Goal: Find specific page/section

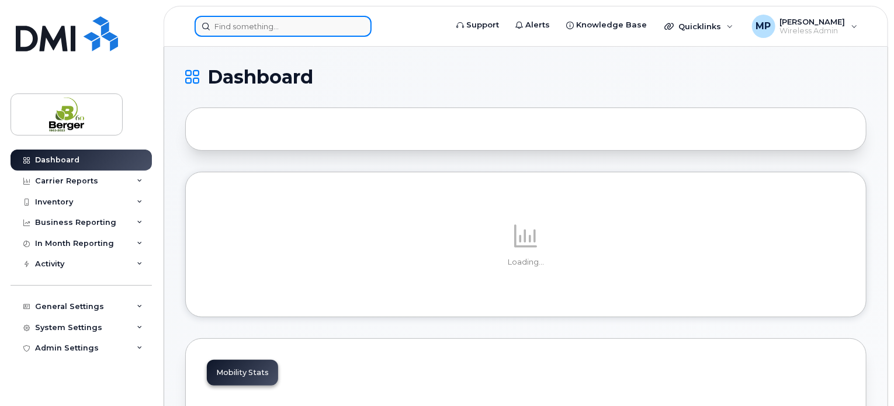
click at [258, 30] on input at bounding box center [283, 26] width 177 height 21
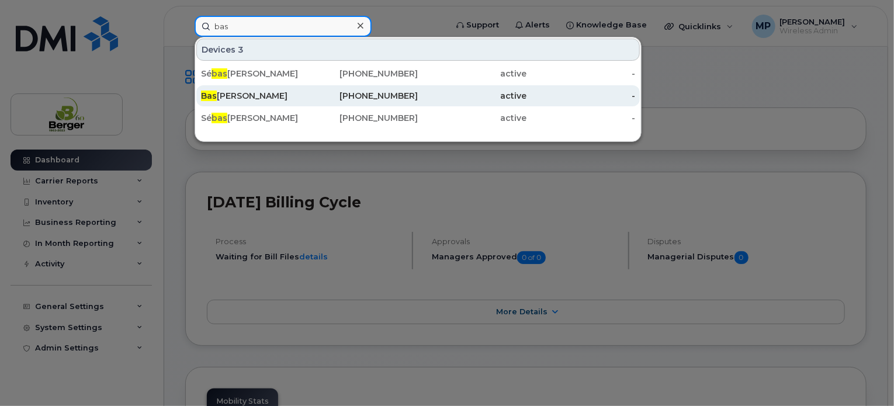
type input "bas"
click at [249, 90] on div "Bas Brouwer" at bounding box center [255, 96] width 109 height 12
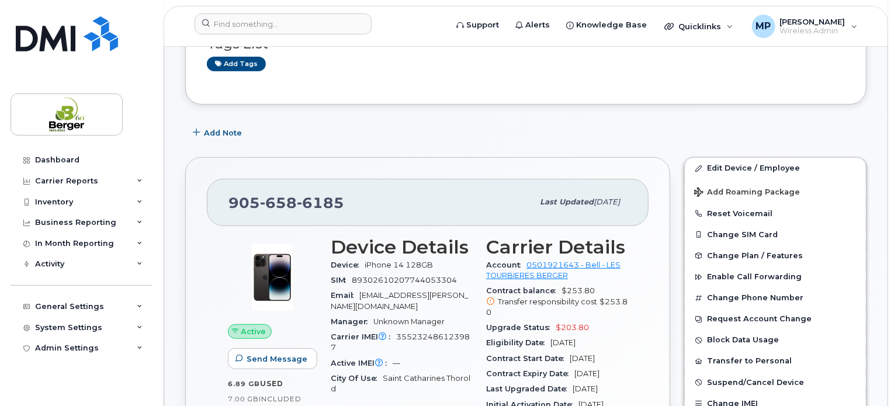
scroll to position [175, 0]
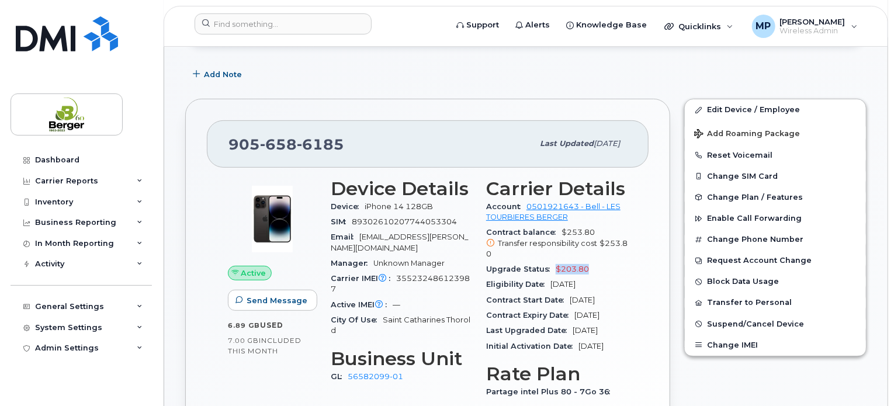
drag, startPoint x: 591, startPoint y: 268, endPoint x: 553, endPoint y: 273, distance: 38.3
click at [553, 273] on div "Upgrade Status $203.80" at bounding box center [556, 269] width 141 height 15
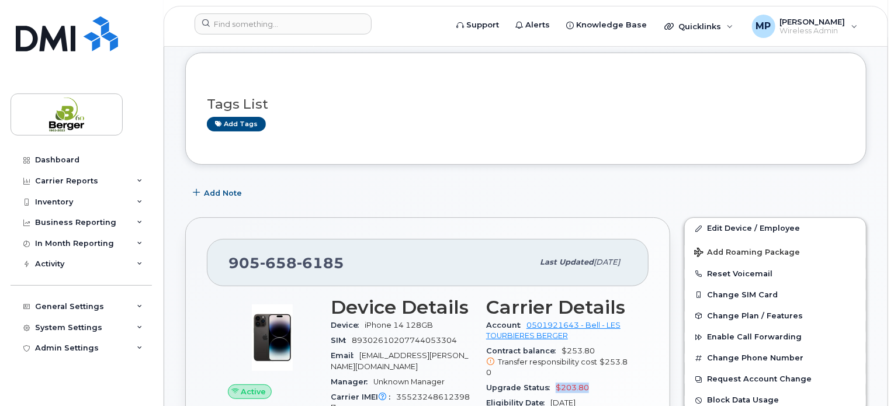
scroll to position [0, 0]
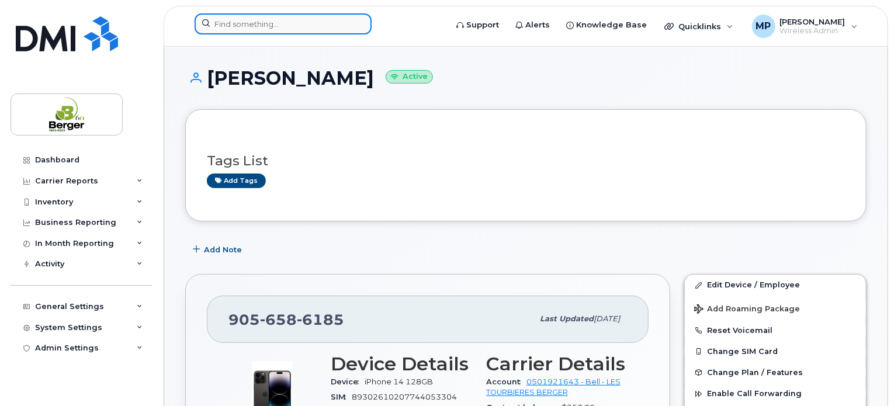
click at [243, 25] on input at bounding box center [283, 23] width 177 height 21
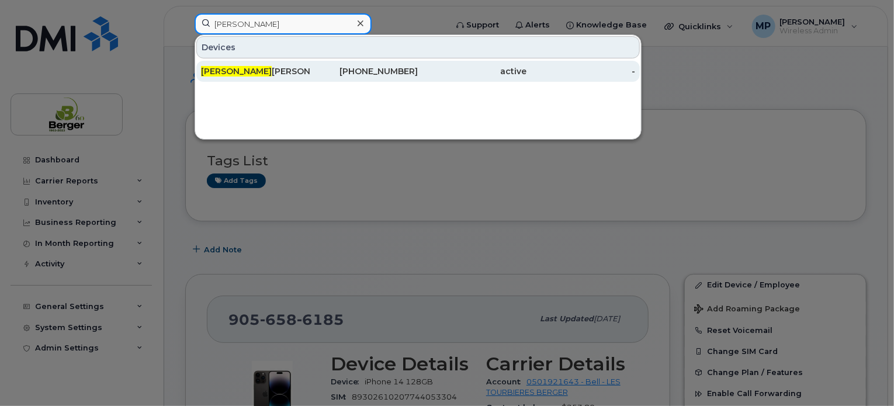
type input "kevin"
click at [254, 68] on div "Kevin Triemstra" at bounding box center [255, 71] width 109 height 12
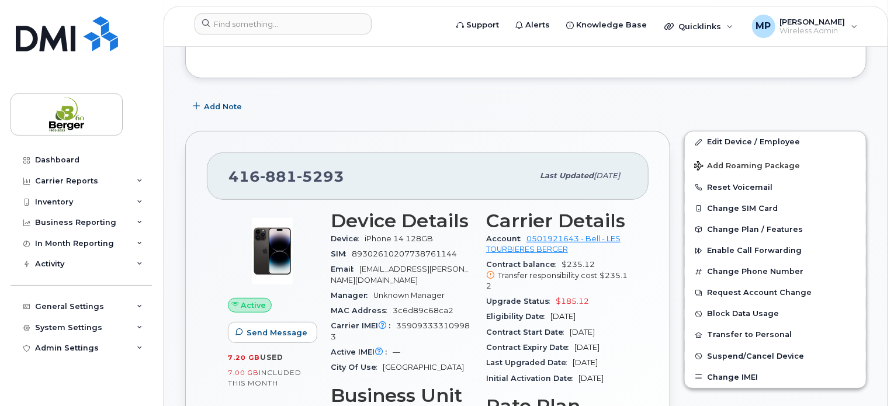
scroll to position [117, 0]
